Goal: Task Accomplishment & Management: Manage account settings

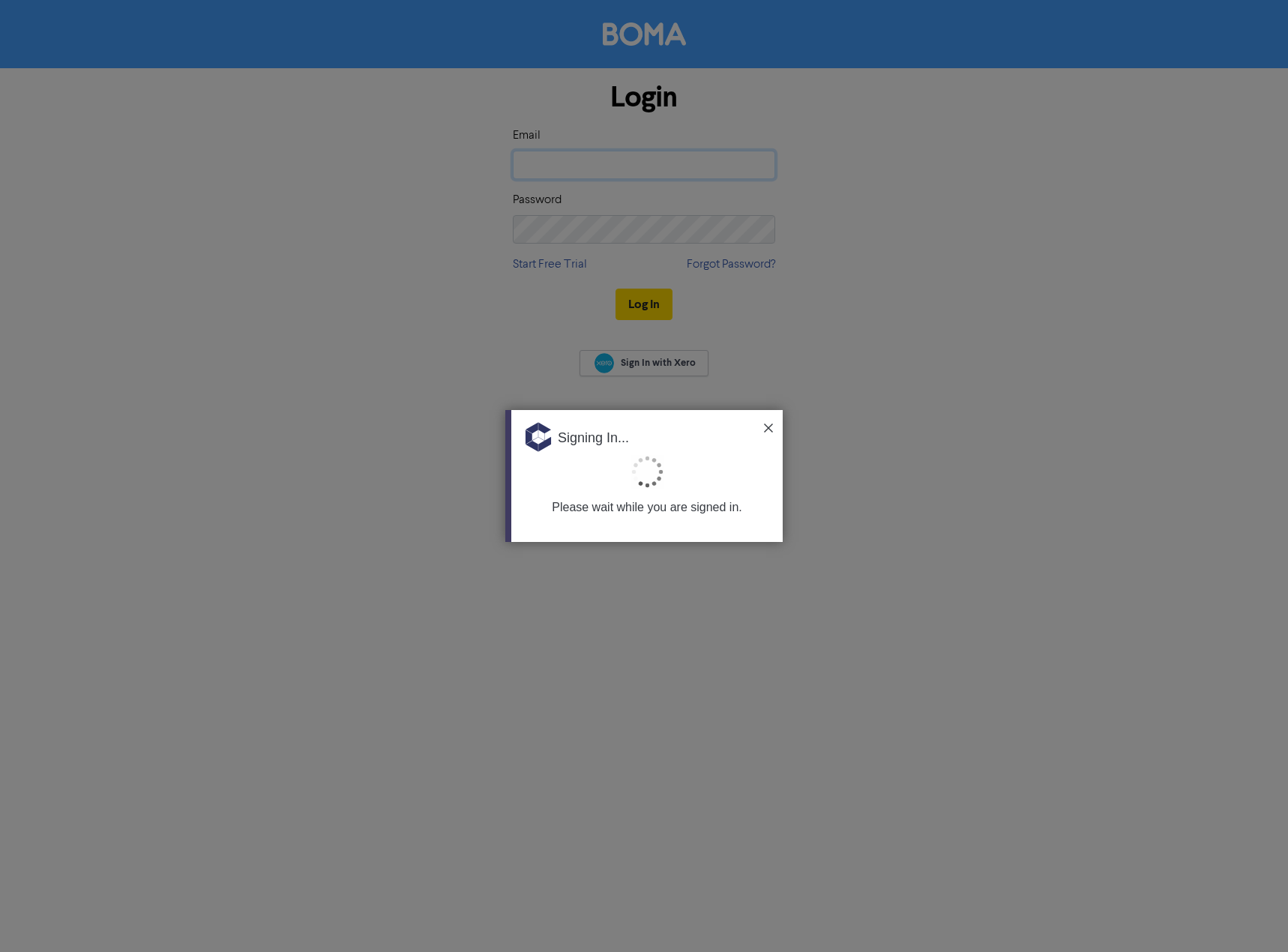
type input "[EMAIL_ADDRESS][DOMAIN_NAME]"
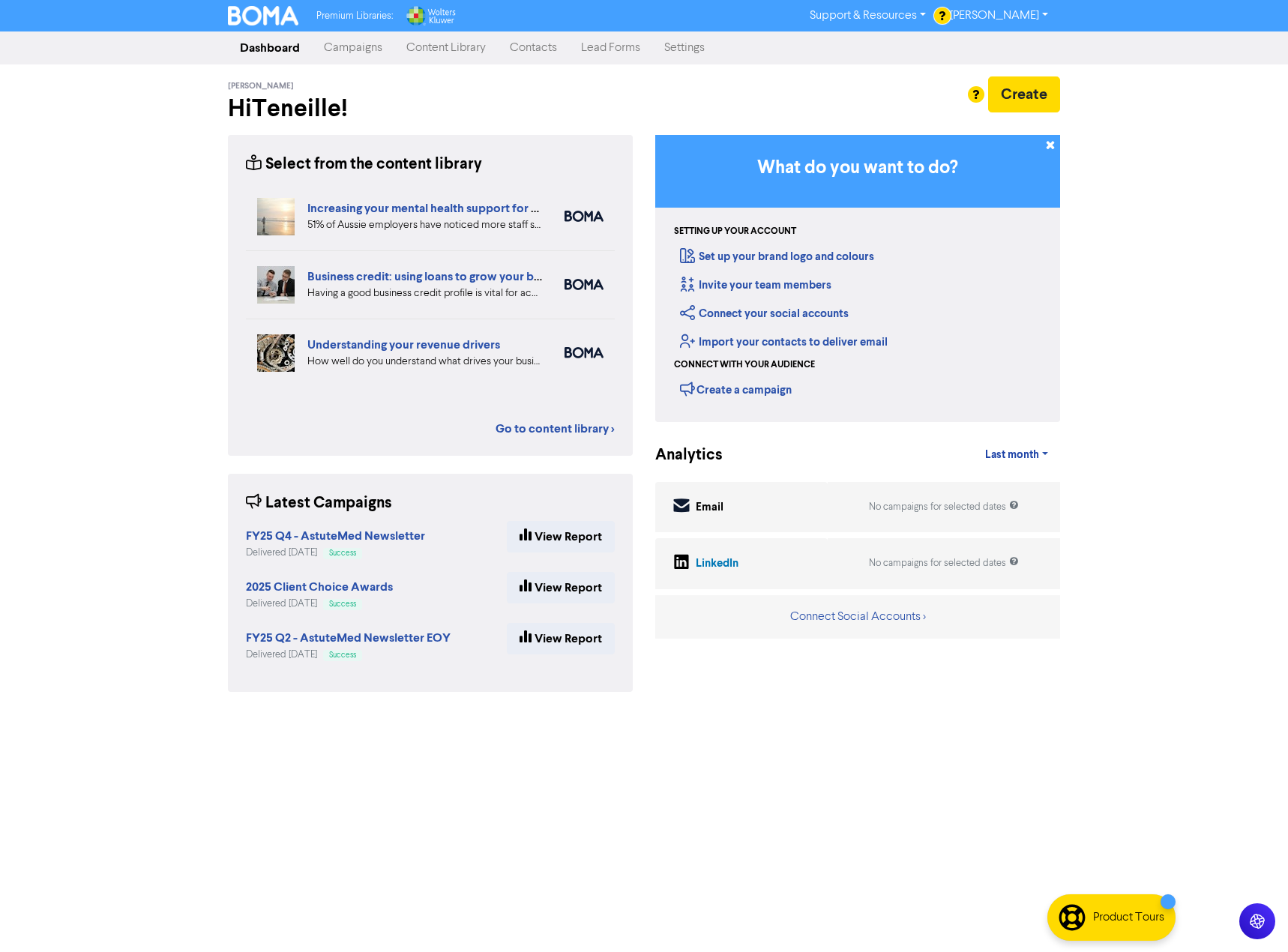
click at [533, 49] on link "Contacts" at bounding box center [534, 47] width 72 height 30
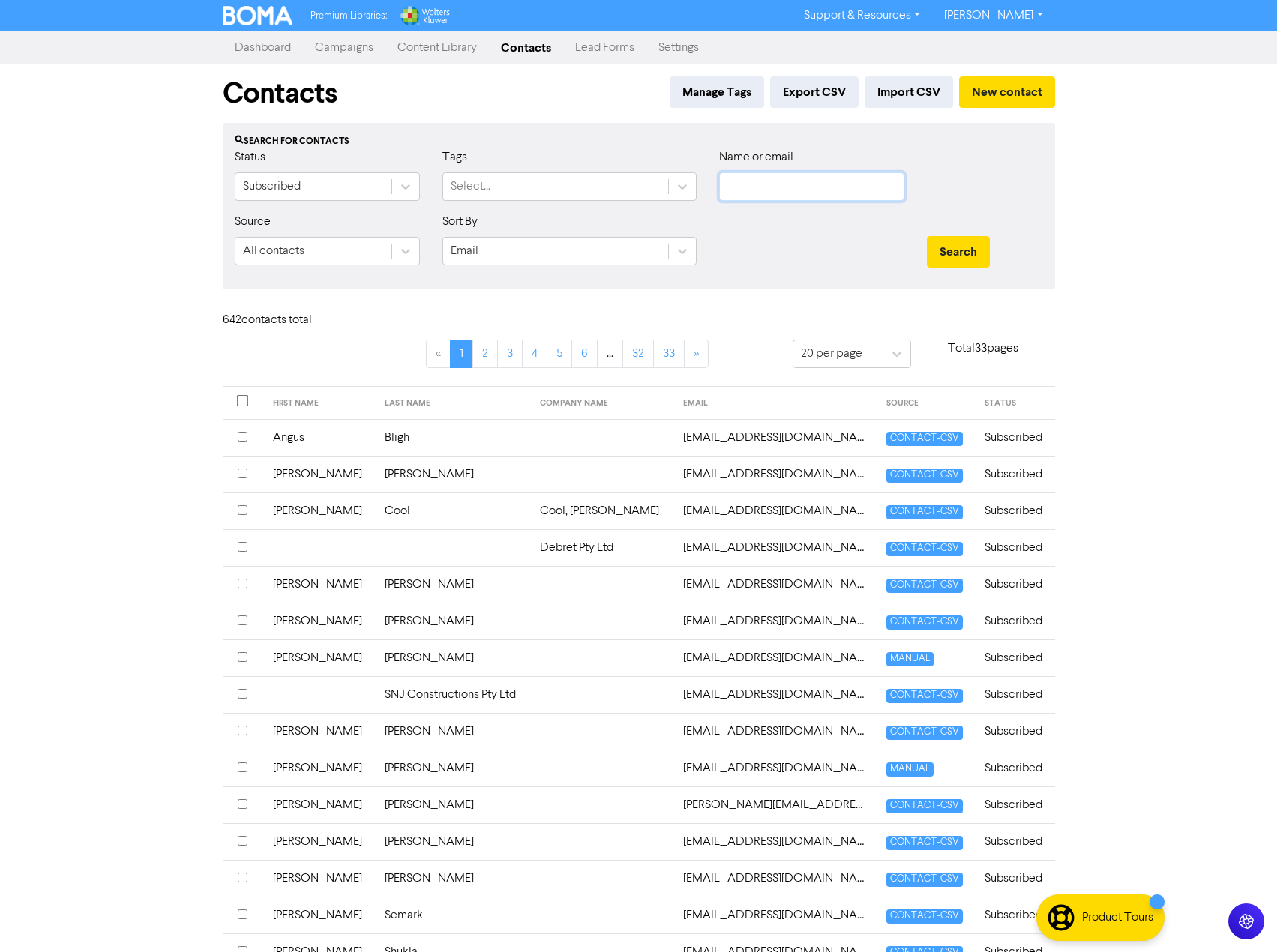
click at [856, 189] on input "text" at bounding box center [812, 186] width 186 height 28
click at [927, 236] on button "Search" at bounding box center [958, 251] width 63 height 32
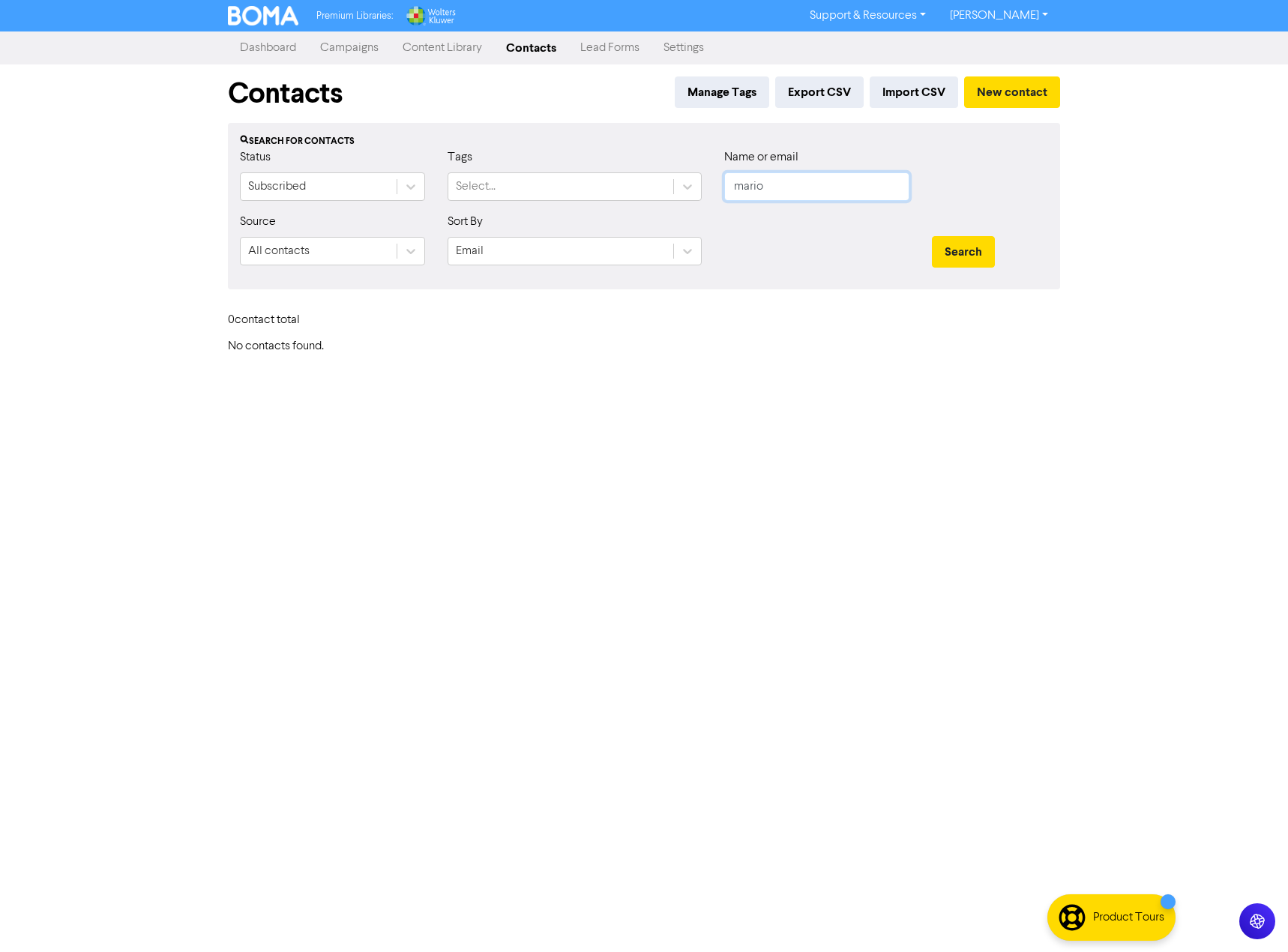
click at [761, 192] on input "mario" at bounding box center [817, 186] width 186 height 28
paste input "Director Decision"
type input "D"
paste input "Director Decision"
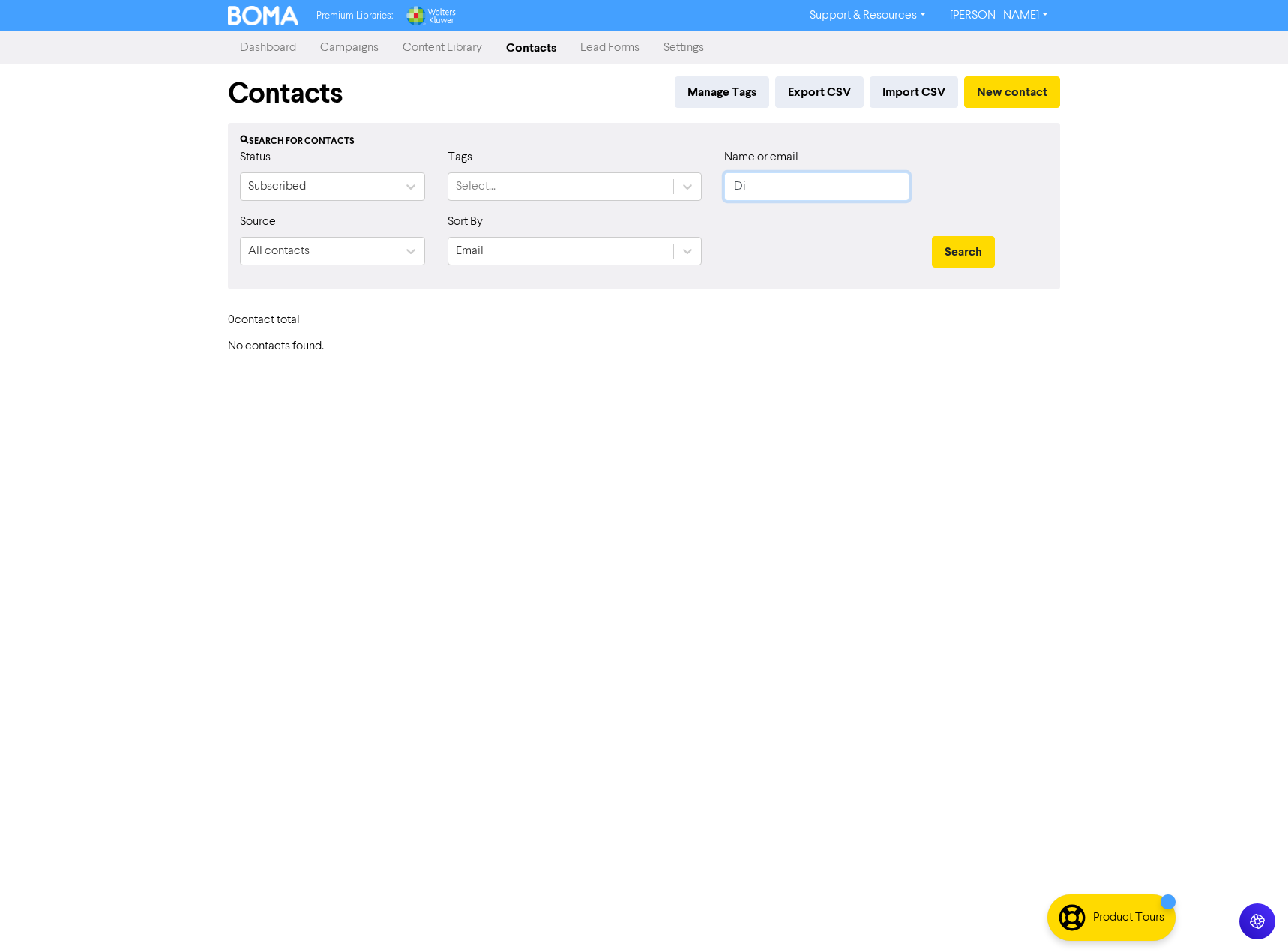
type input "D"
paste input "[PERSON_NAME]"
click at [932, 236] on button "Search" at bounding box center [963, 251] width 63 height 32
click at [976, 245] on button "Search" at bounding box center [963, 251] width 63 height 32
drag, startPoint x: 723, startPoint y: 184, endPoint x: 547, endPoint y: 199, distance: 176.6
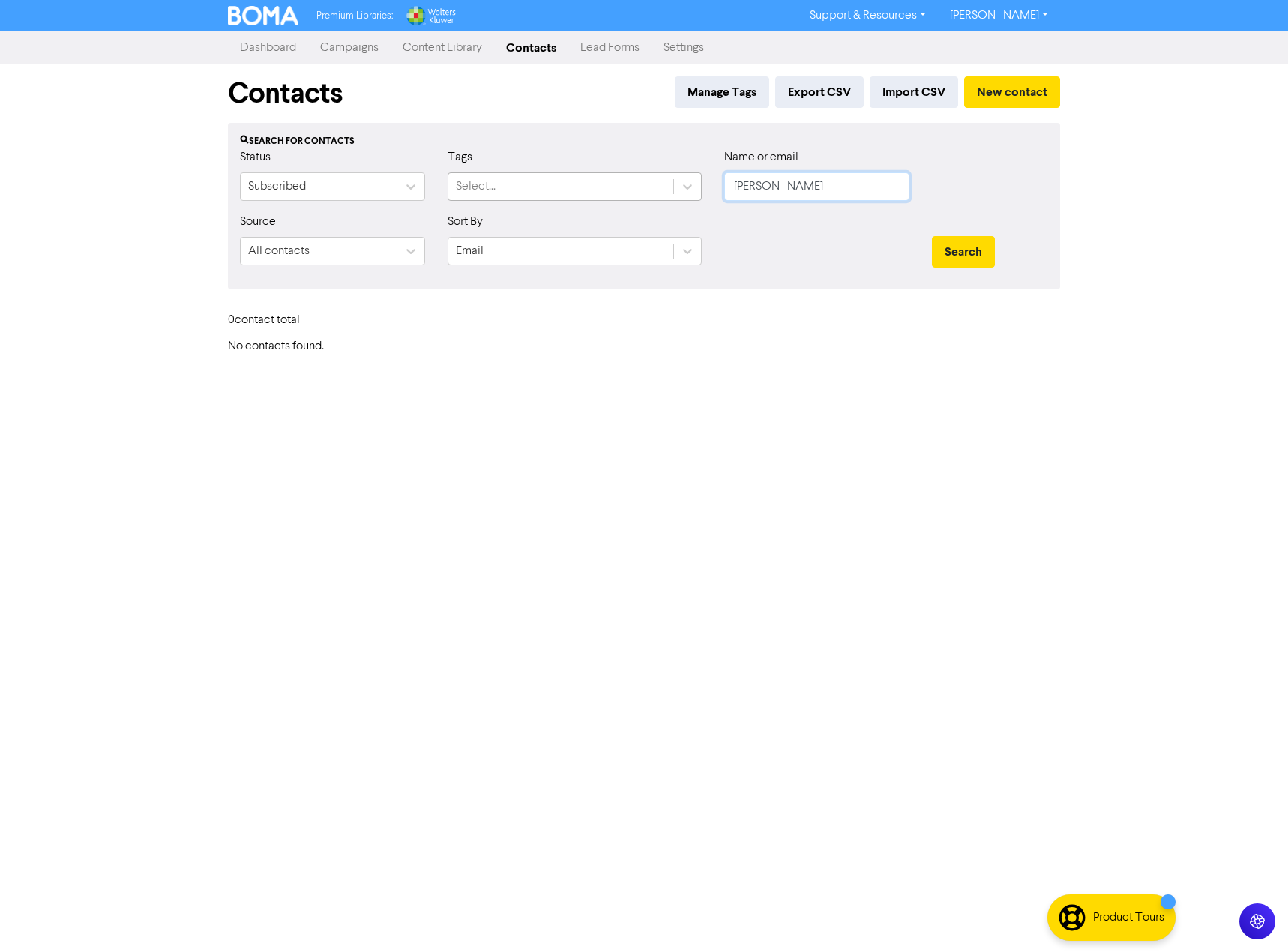
click at [547, 199] on div "Status Subscribed Tags Select... Name or email [PERSON_NAME]" at bounding box center [644, 181] width 831 height 65
click at [932, 236] on button "Search" at bounding box center [963, 251] width 63 height 32
click at [948, 261] on button "Search" at bounding box center [963, 251] width 63 height 32
click at [847, 186] on input "lync" at bounding box center [817, 186] width 186 height 28
drag, startPoint x: 659, startPoint y: 187, endPoint x: 629, endPoint y: 186, distance: 30.0
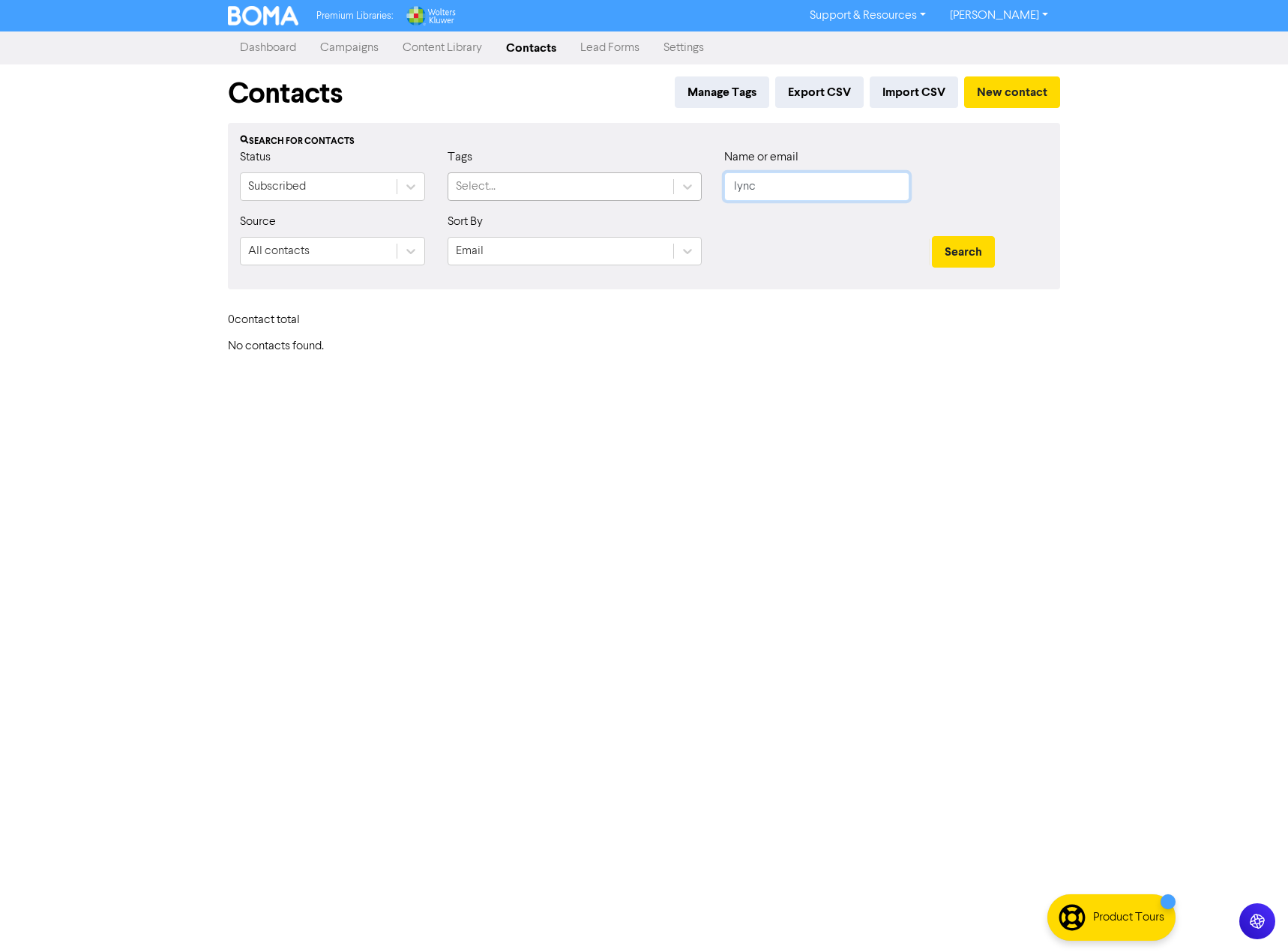
click at [615, 187] on div "Status Subscribed Tags Select... Name or email lync" at bounding box center [644, 181] width 831 height 65
click at [932, 236] on button "Search" at bounding box center [963, 251] width 63 height 32
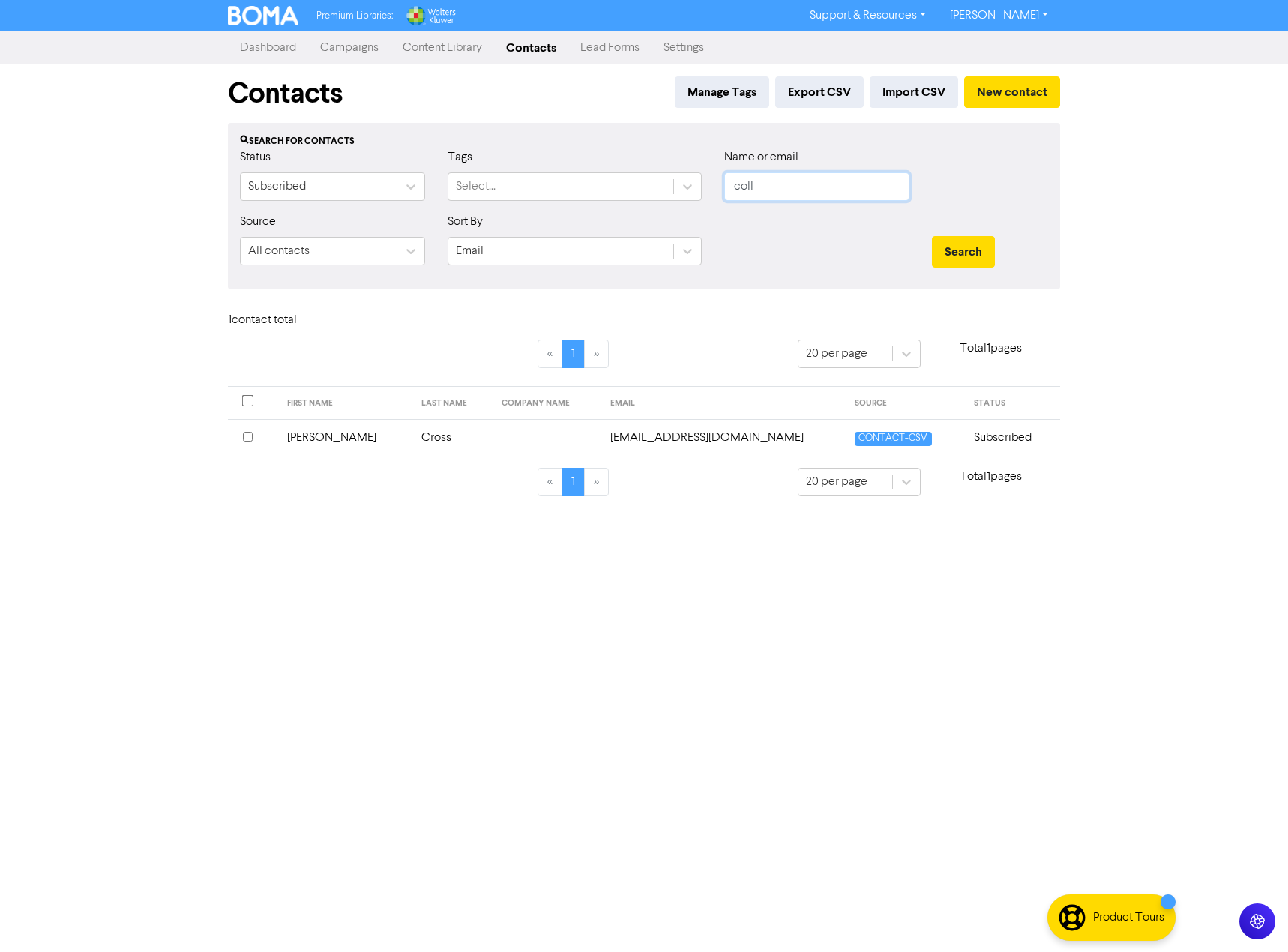
drag, startPoint x: 773, startPoint y: 179, endPoint x: 581, endPoint y: 162, distance: 192.8
click at [579, 167] on div "Status Subscribed Tags Select... Name or email coll" at bounding box center [644, 181] width 831 height 65
type input "x"
click at [932, 236] on button "Search" at bounding box center [963, 251] width 63 height 32
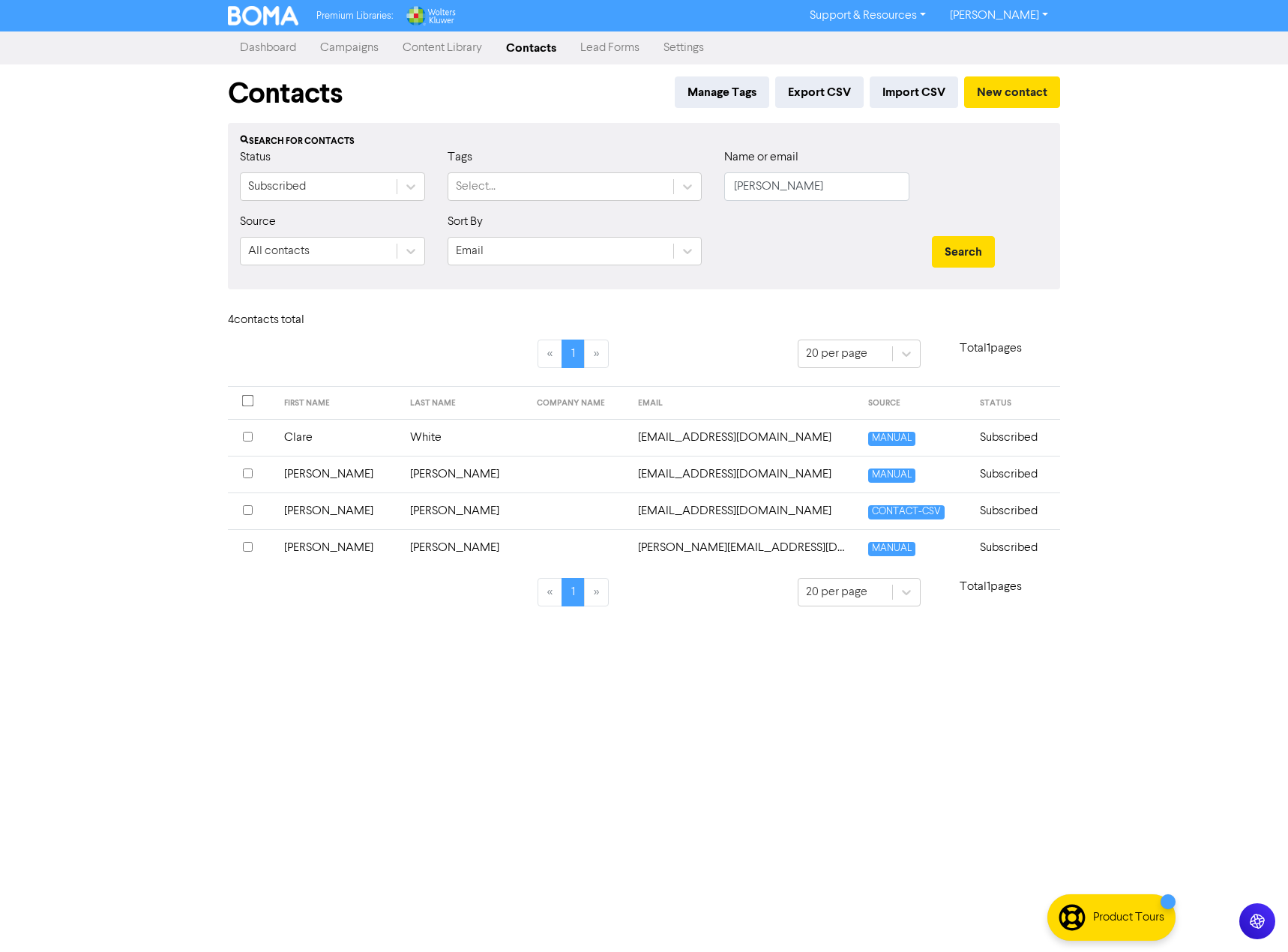
click at [246, 547] on input "checkbox" at bounding box center [248, 547] width 10 height 10
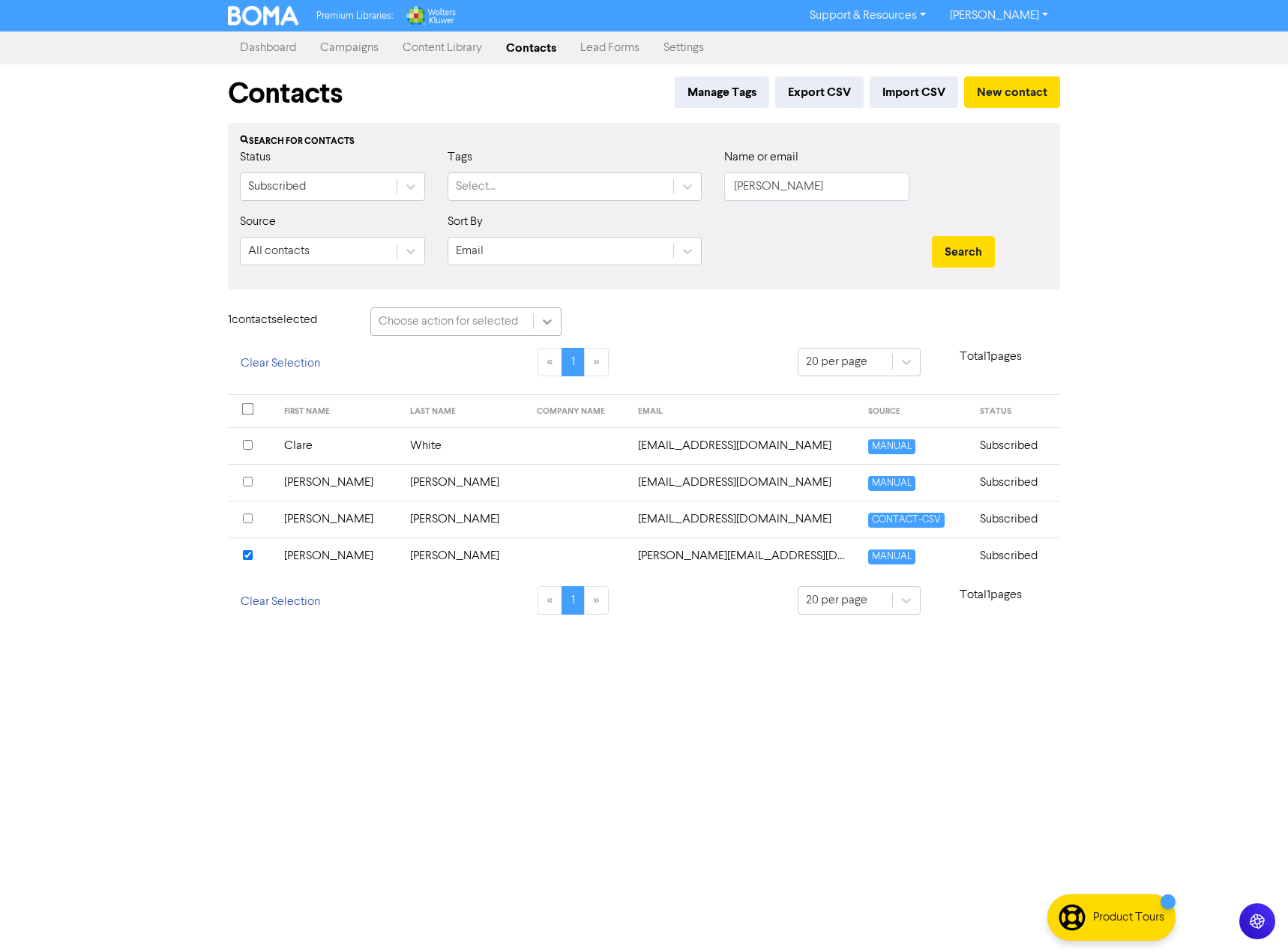
click at [554, 318] on icon at bounding box center [547, 322] width 15 height 15
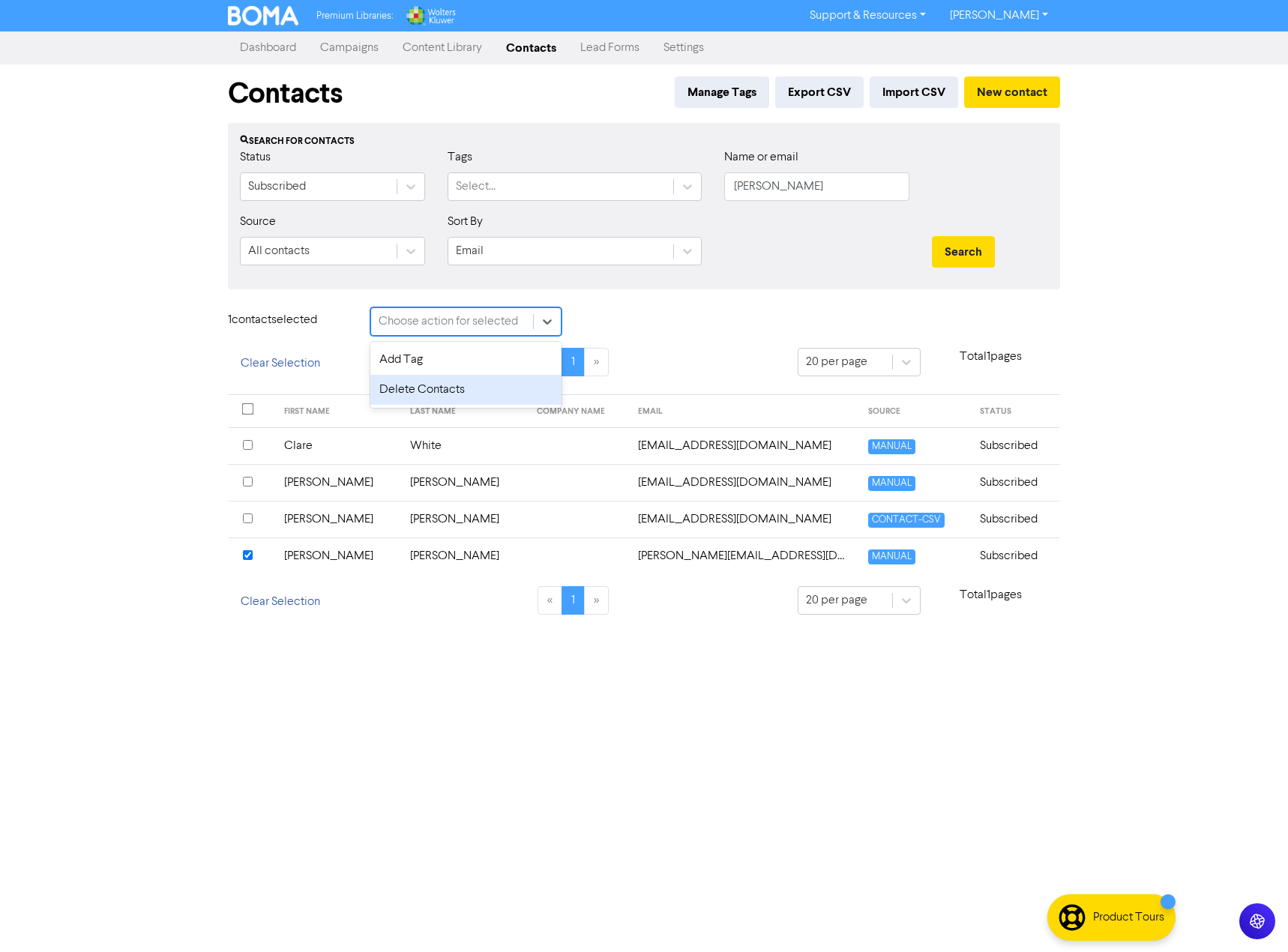
click at [512, 385] on div "Delete Contacts" at bounding box center [466, 389] width 191 height 30
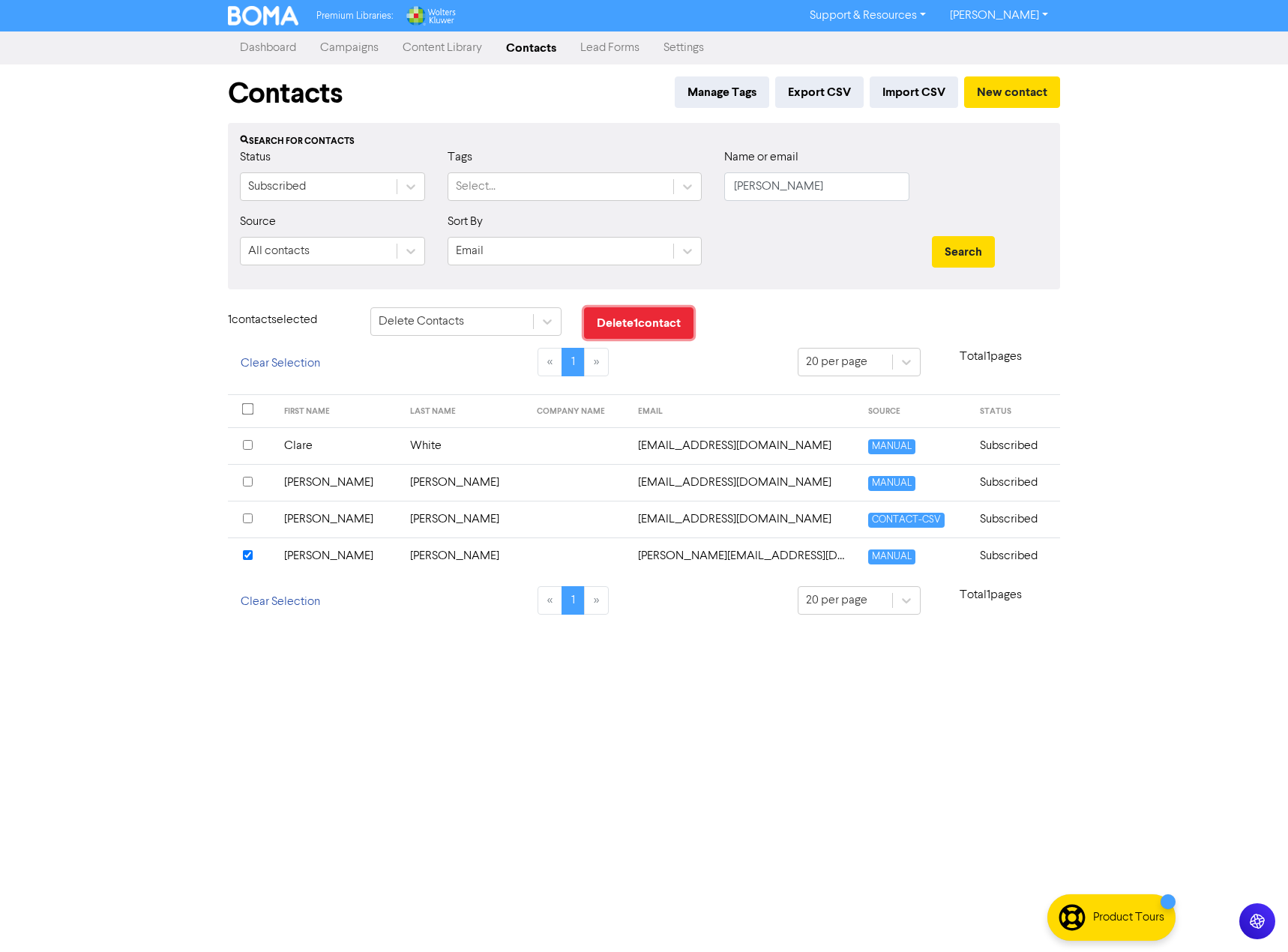
click at [637, 327] on button "Delete 1 contact" at bounding box center [638, 323] width 109 height 32
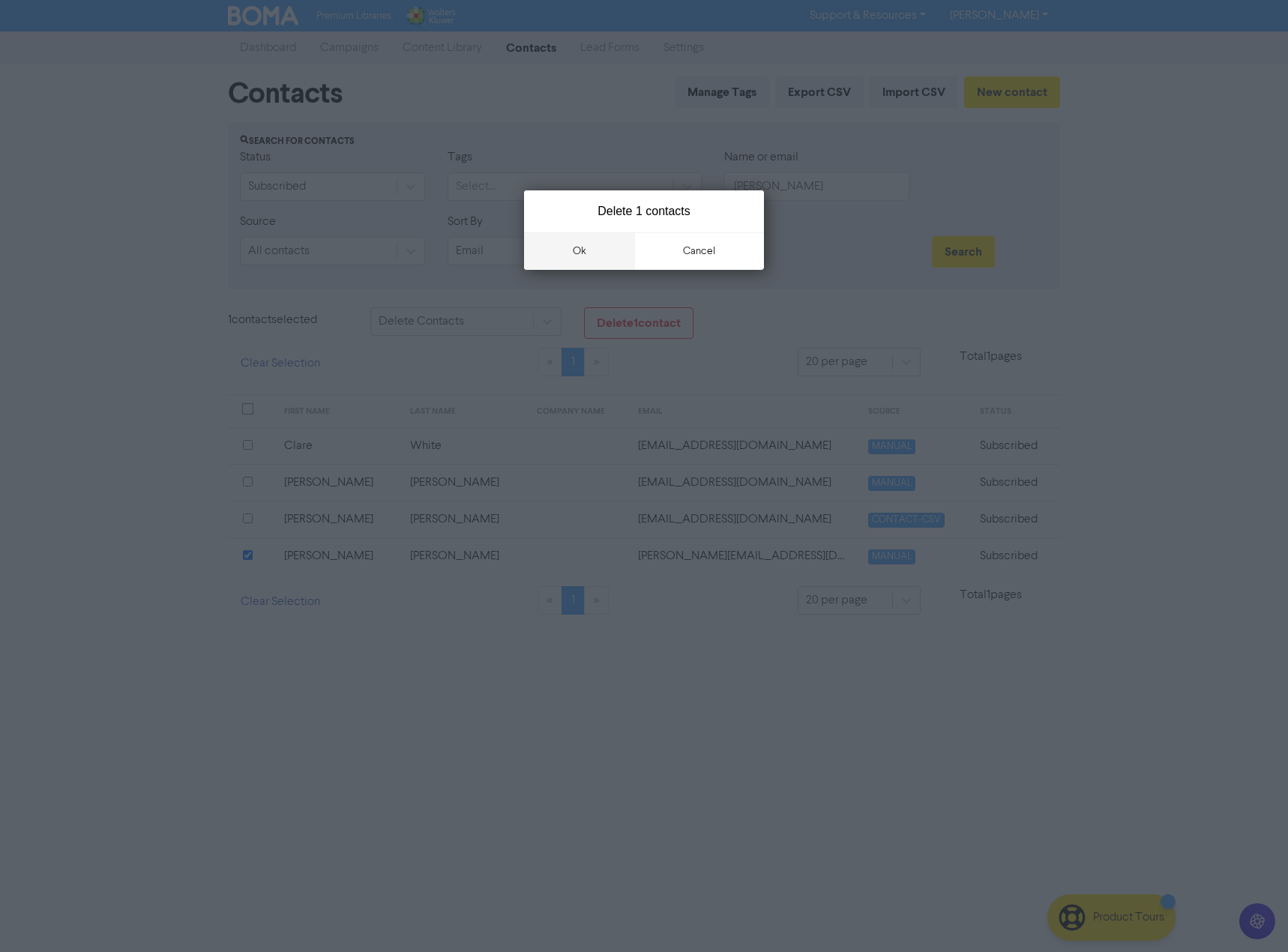
click at [628, 252] on button "ok" at bounding box center [579, 250] width 111 height 38
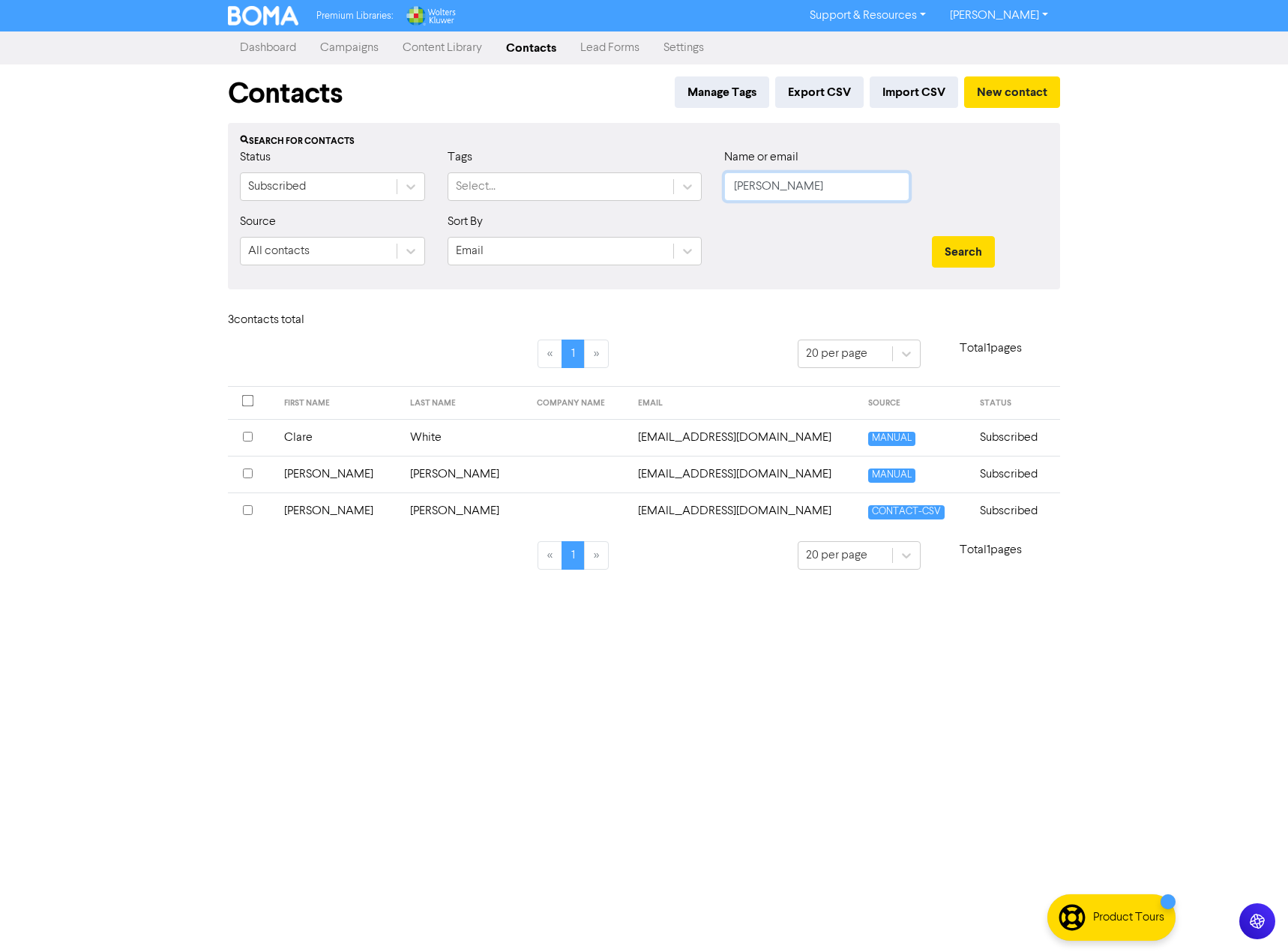
drag, startPoint x: 824, startPoint y: 183, endPoint x: 491, endPoint y: 159, distance: 333.9
click at [491, 159] on div "Status Subscribed Tags Select... Name or email [PERSON_NAME]" at bounding box center [644, 181] width 831 height 65
type input "[PERSON_NAME]"
click at [932, 236] on button "Search" at bounding box center [963, 251] width 63 height 32
